Goal: Task Accomplishment & Management: Manage account settings

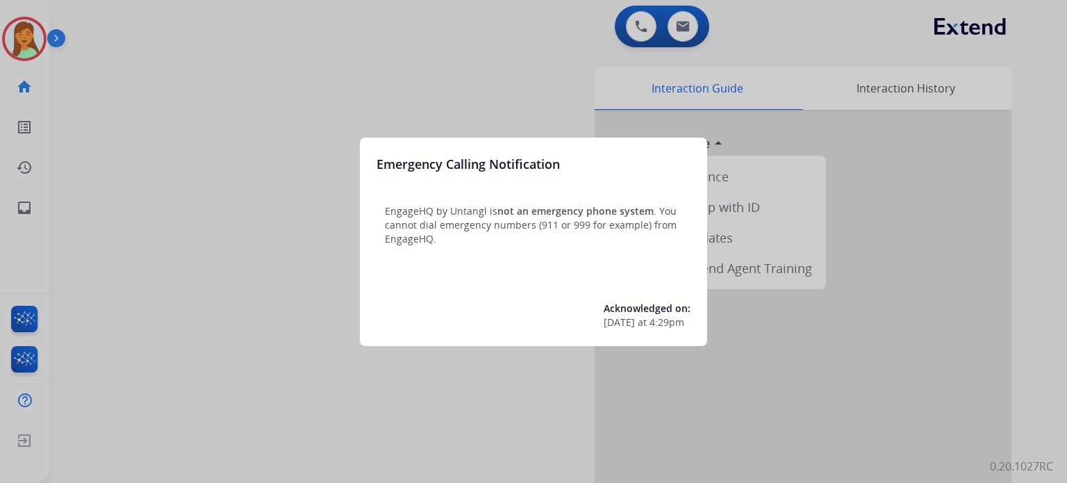
click at [502, 436] on div at bounding box center [533, 241] width 1067 height 483
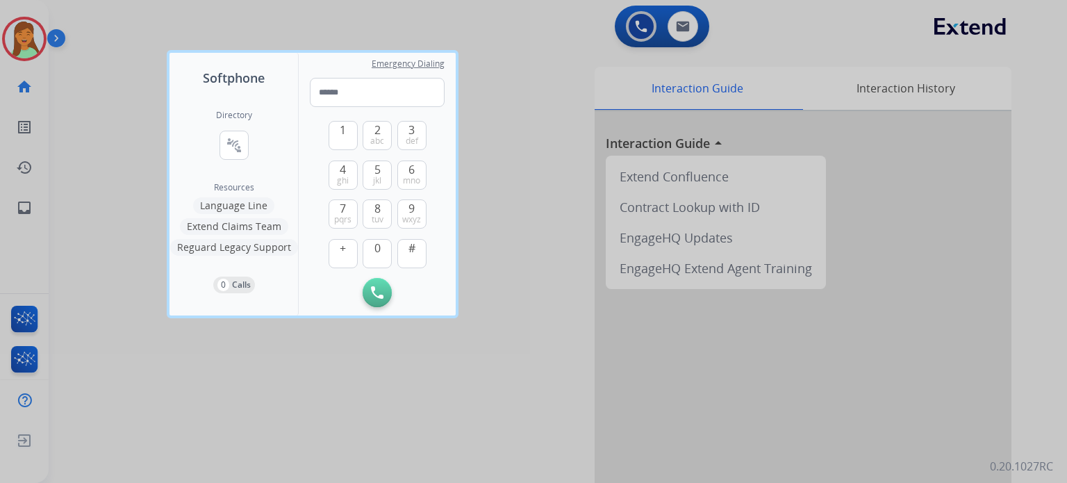
click at [116, 357] on div at bounding box center [533, 241] width 1067 height 483
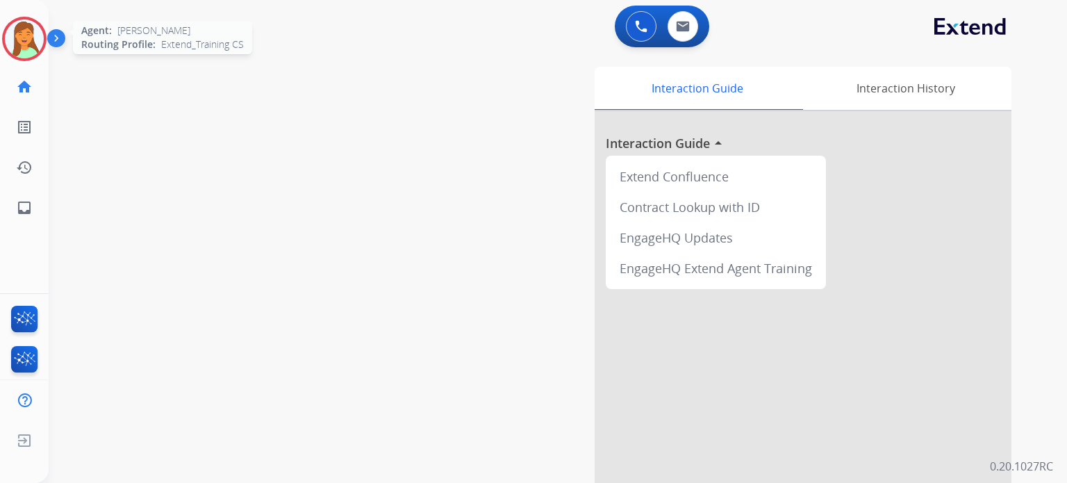
click at [33, 41] on img at bounding box center [24, 38] width 39 height 39
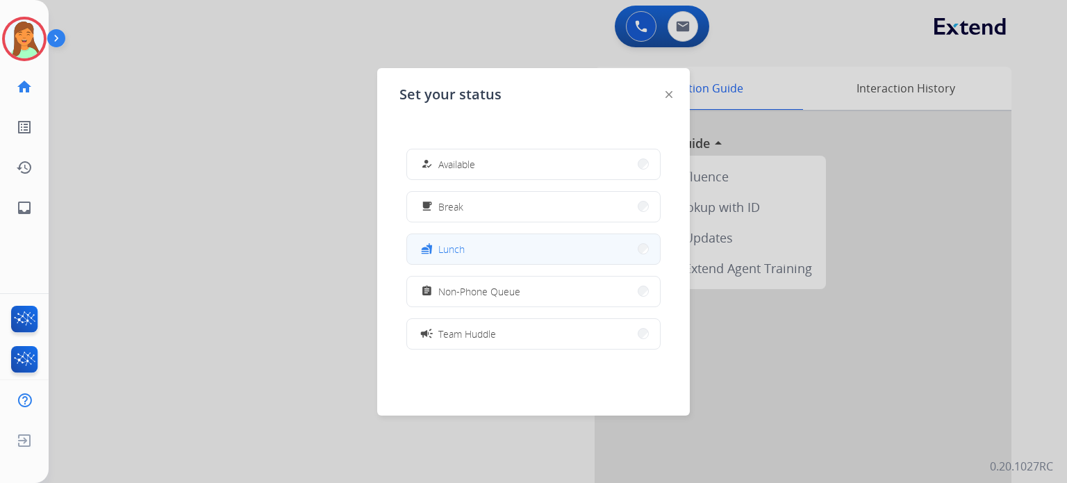
click at [502, 252] on button "fastfood Lunch" at bounding box center [533, 249] width 253 height 30
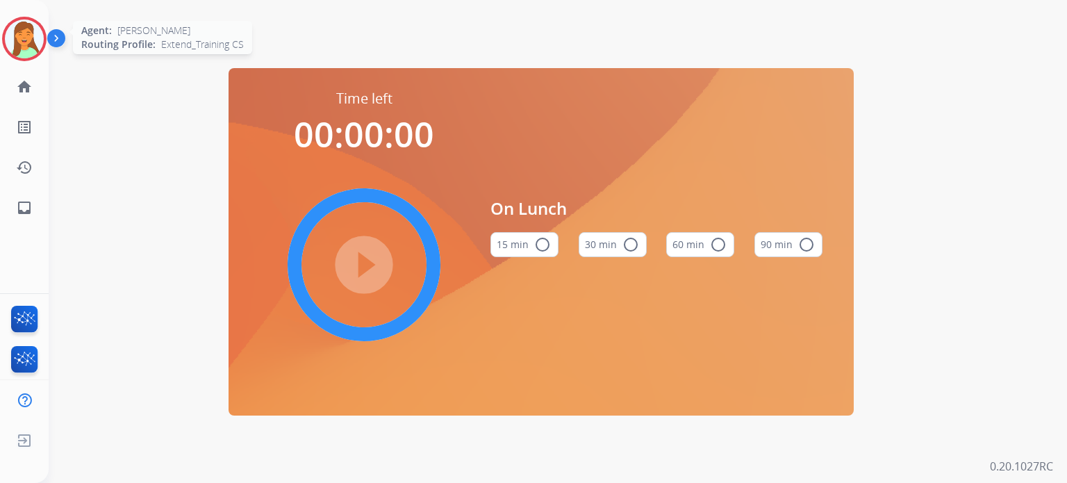
click at [36, 35] on img at bounding box center [24, 38] width 39 height 39
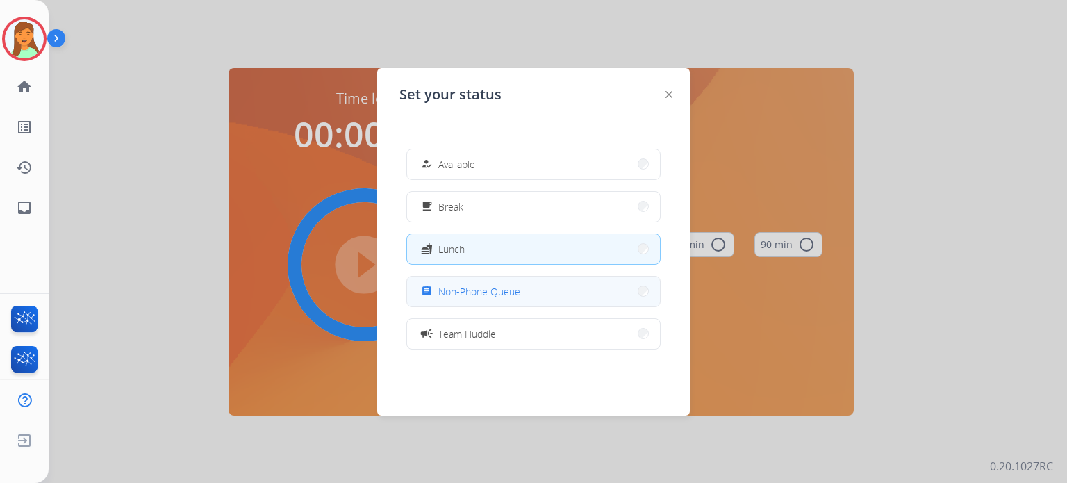
click at [581, 294] on button "assignment Non-Phone Queue" at bounding box center [533, 291] width 253 height 30
